Goal: Communication & Community: Connect with others

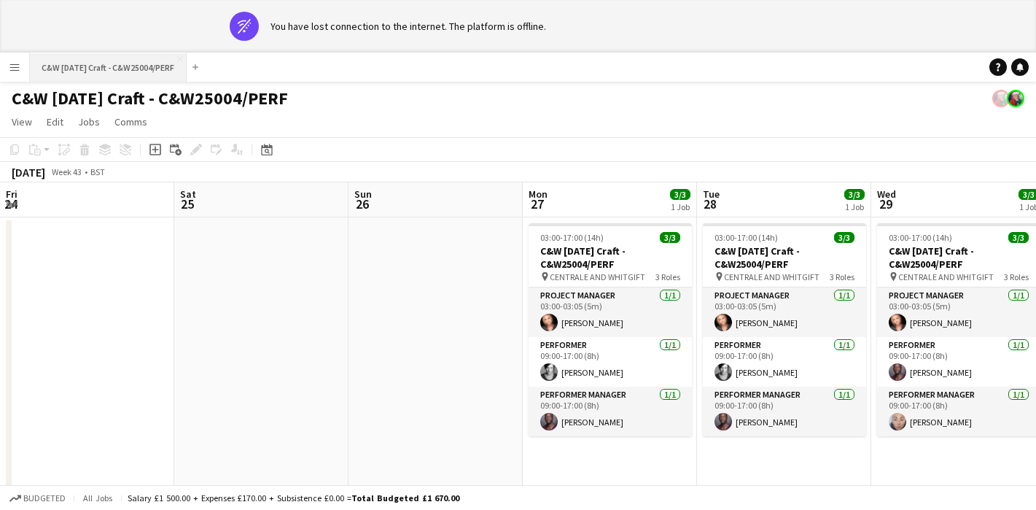
click at [137, 66] on button "C&W [DATE] Craft - C&W25004/PERF Close" at bounding box center [108, 67] width 157 height 28
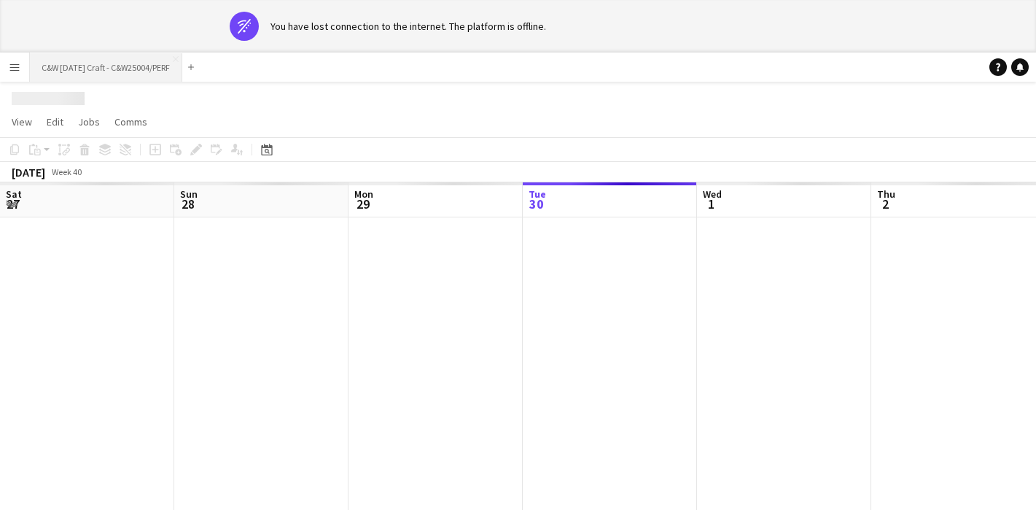
scroll to position [0, 349]
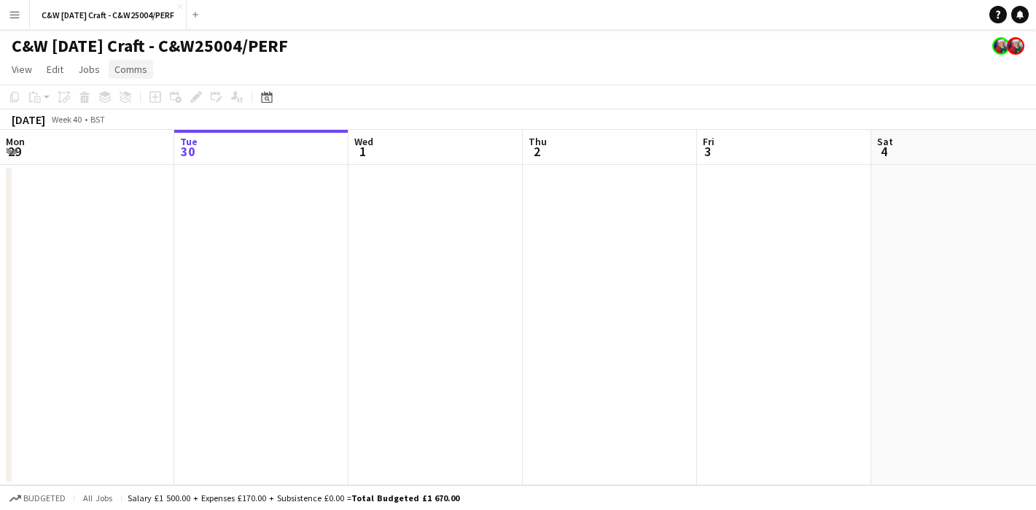
click at [143, 69] on span "Comms" at bounding box center [130, 69] width 33 height 13
click at [13, 16] on app-icon "Menu" at bounding box center [15, 15] width 12 height 12
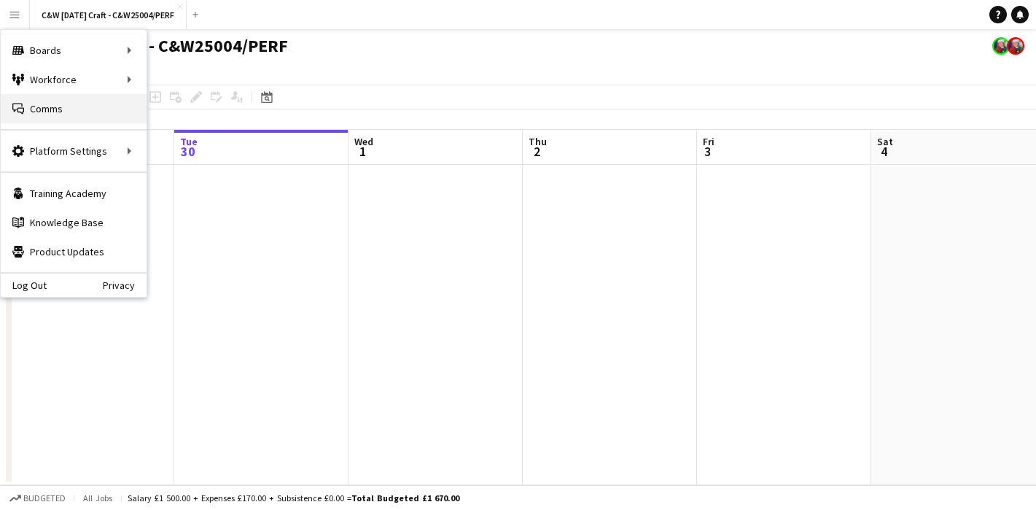
click at [36, 109] on link "Comms Comms" at bounding box center [74, 108] width 146 height 29
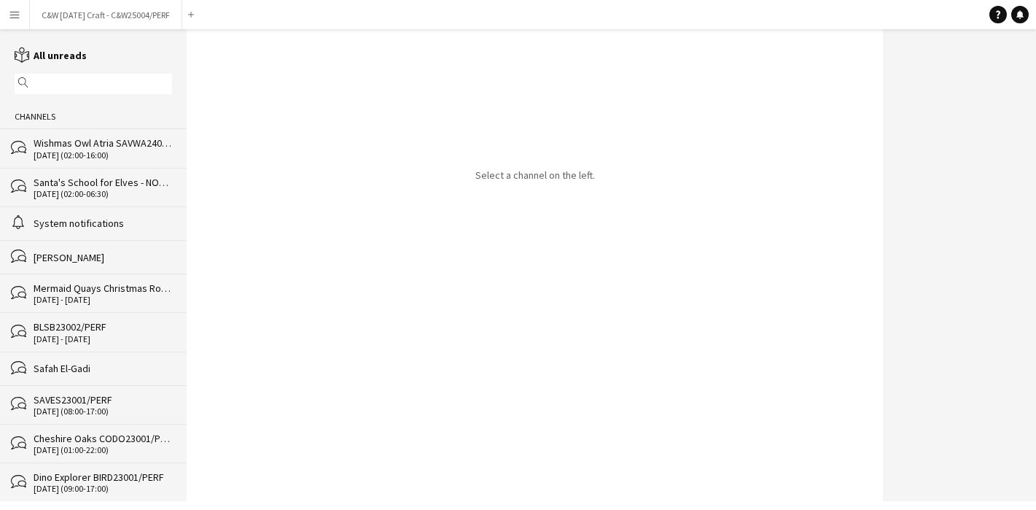
click at [51, 85] on input "text" at bounding box center [100, 83] width 136 height 13
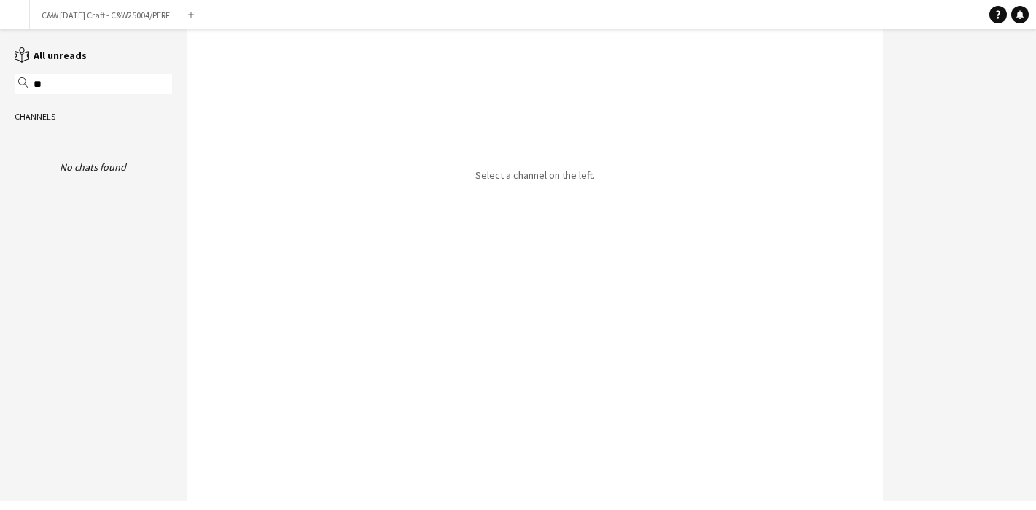
type input "**"
click at [12, 18] on app-icon "Menu" at bounding box center [15, 15] width 12 height 12
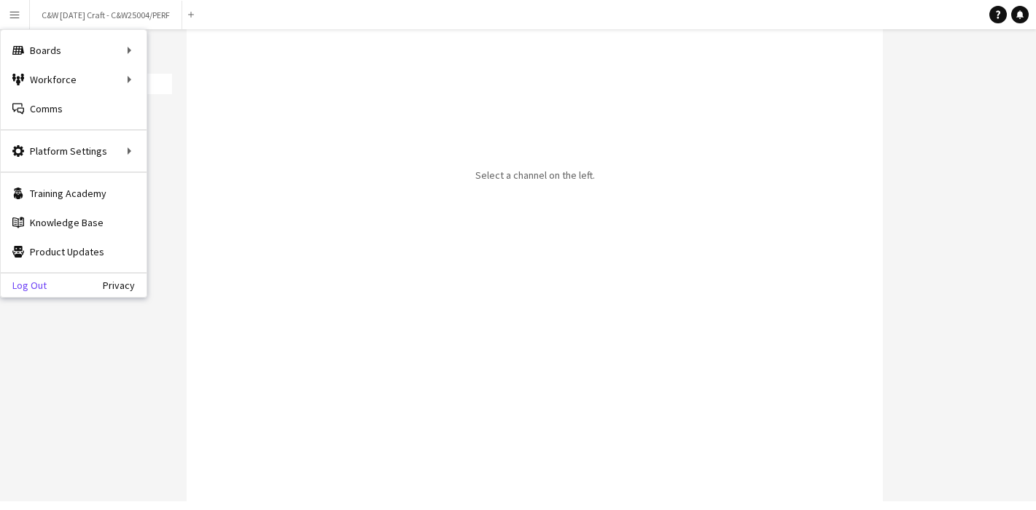
click at [43, 284] on link "Log Out" at bounding box center [24, 285] width 46 height 12
